Goal: Information Seeking & Learning: Learn about a topic

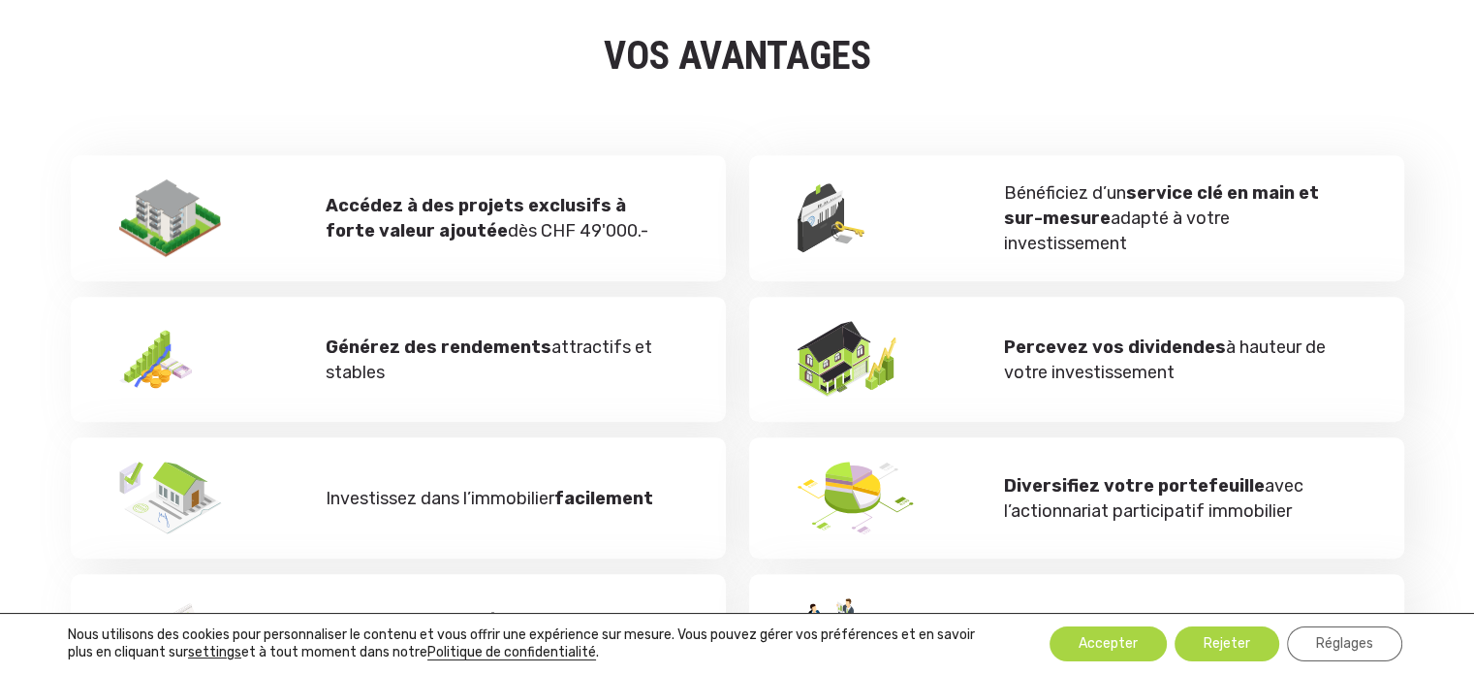
scroll to position [388, 0]
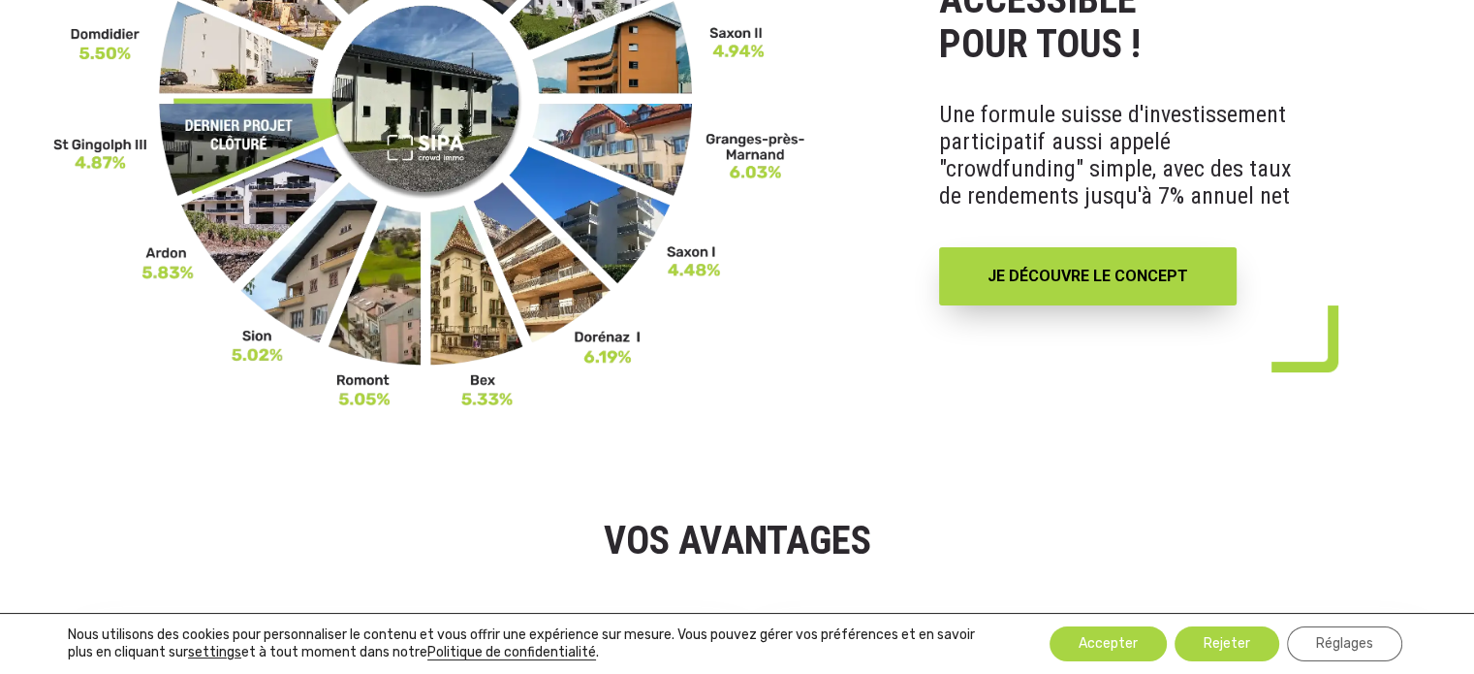
click at [1143, 241] on div "JE DÉCOUVRE LE CONCEPT" at bounding box center [1117, 264] width 357 height 81
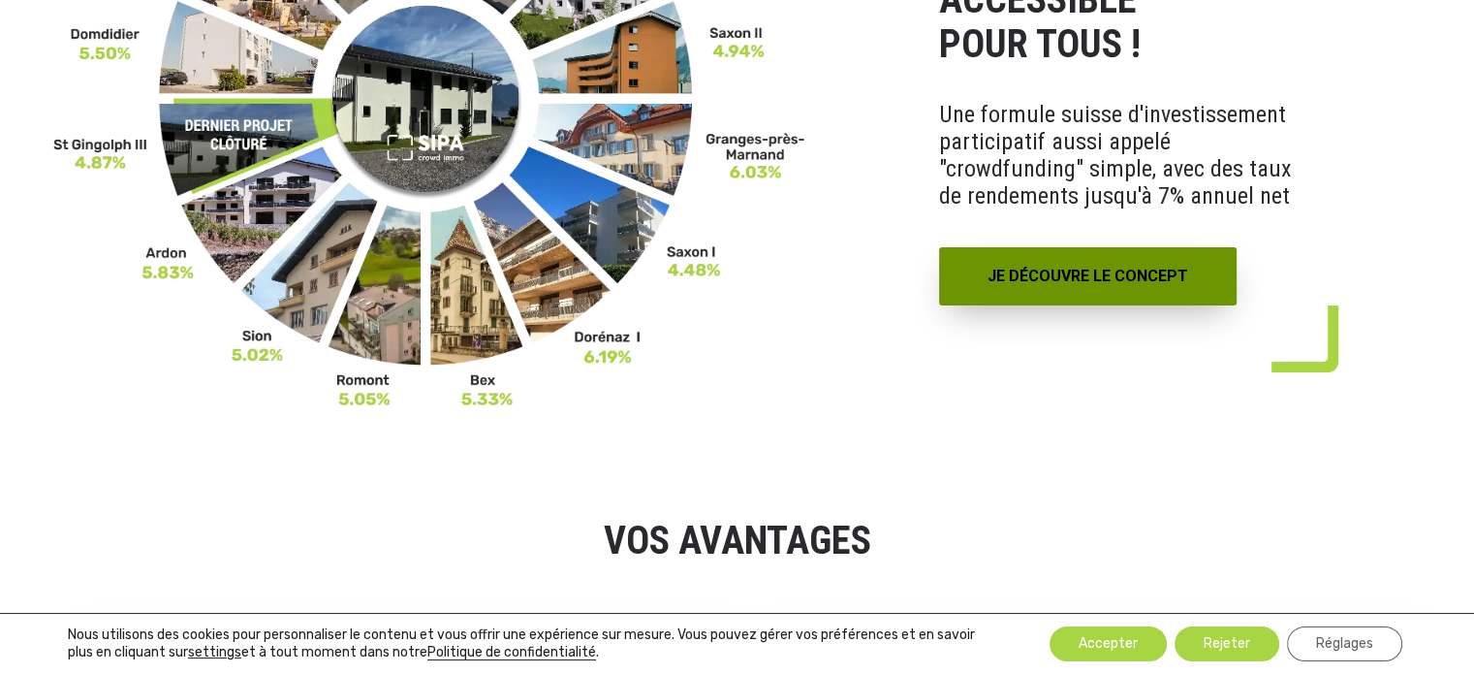
click at [1143, 266] on link "JE DÉCOUVRE LE CONCEPT" at bounding box center [1088, 276] width 298 height 58
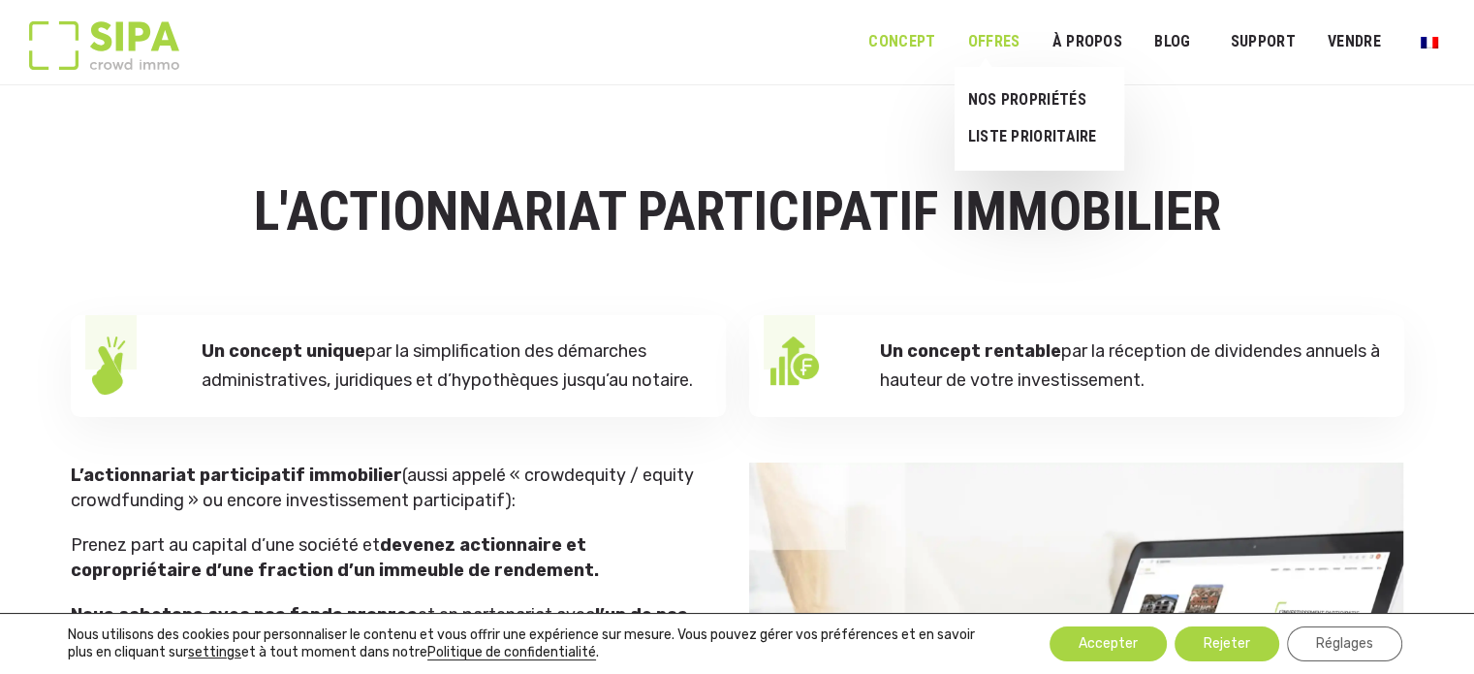
click at [1000, 56] on link "OFFRES" at bounding box center [994, 42] width 78 height 44
click at [1043, 95] on link "NOS PROPRIÉTÉS" at bounding box center [1032, 99] width 154 height 37
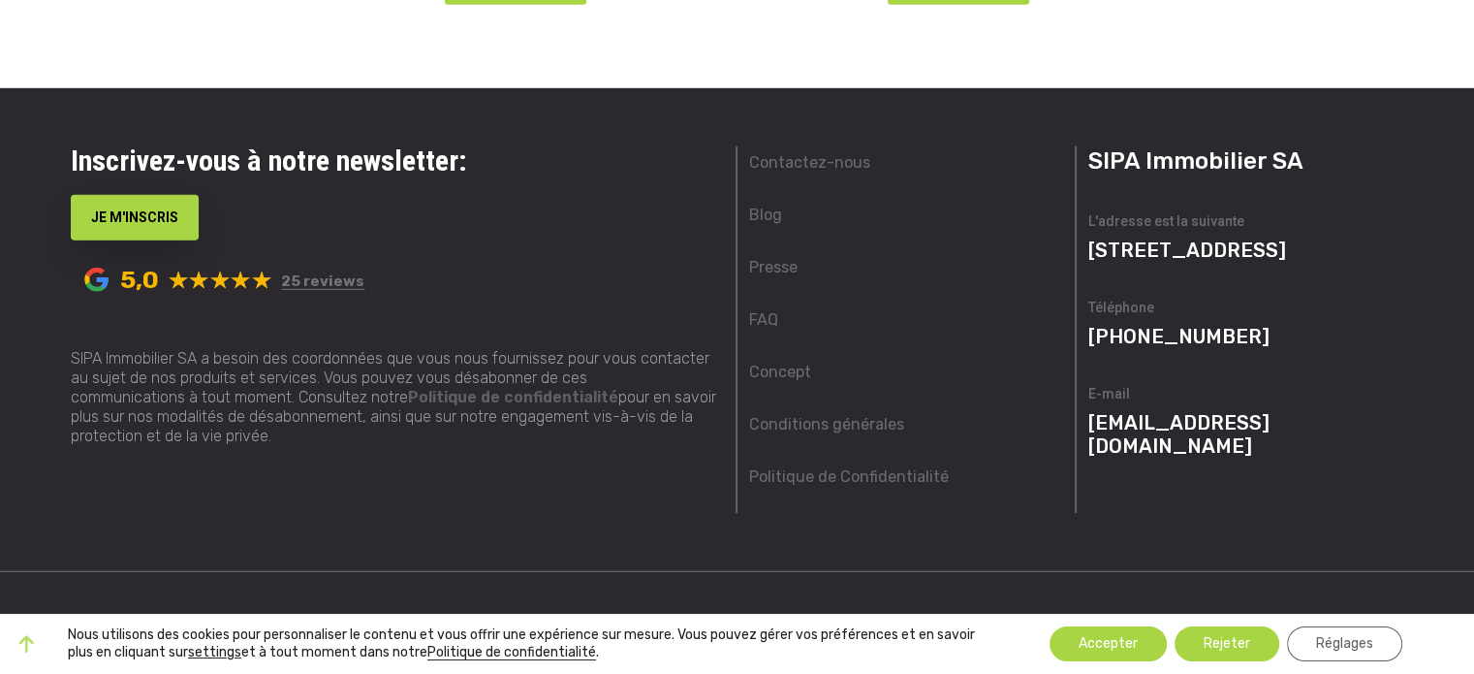
scroll to position [6031, 0]
